Goal: Task Accomplishment & Management: Manage account settings

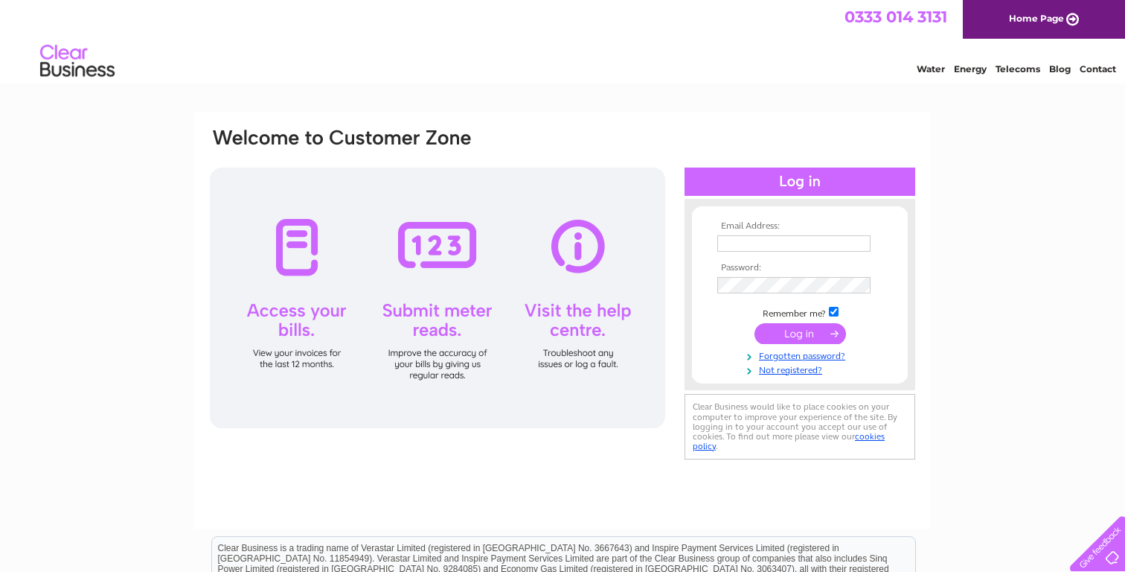
type input "kinglassiepharmacy@gmail.com"
click at [786, 335] on input "submit" at bounding box center [801, 333] width 92 height 21
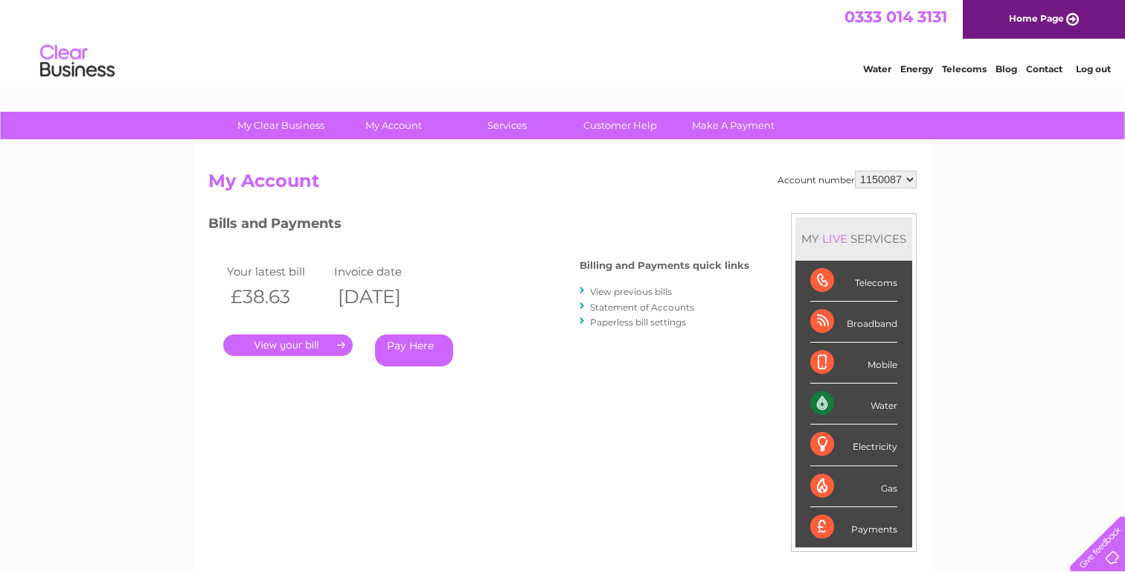
click at [327, 347] on link "." at bounding box center [287, 345] width 129 height 22
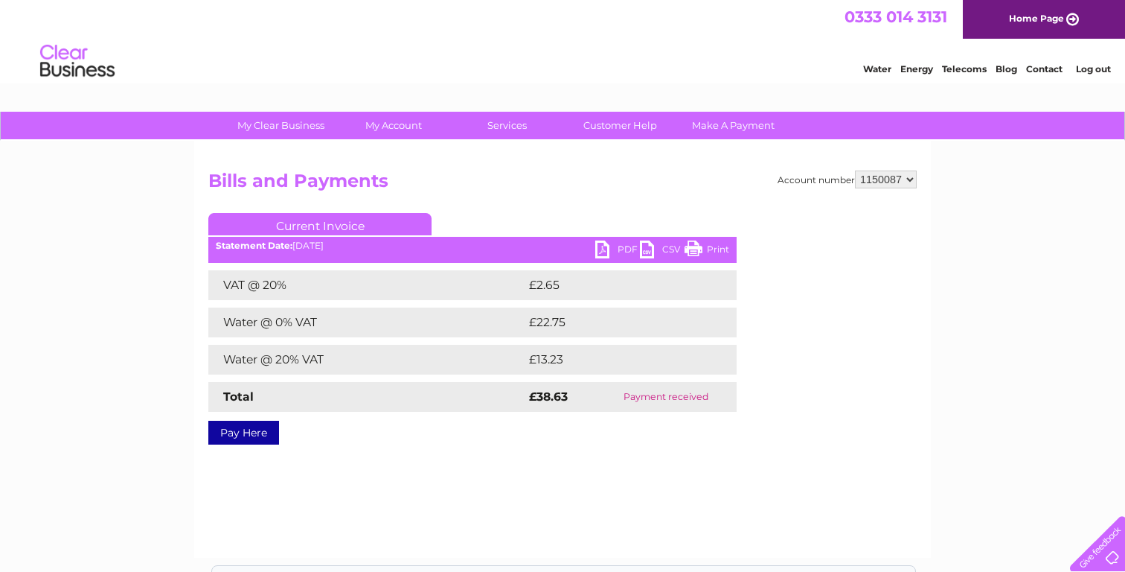
click at [621, 249] on link "PDF" at bounding box center [617, 251] width 45 height 22
